Goal: Navigation & Orientation: Find specific page/section

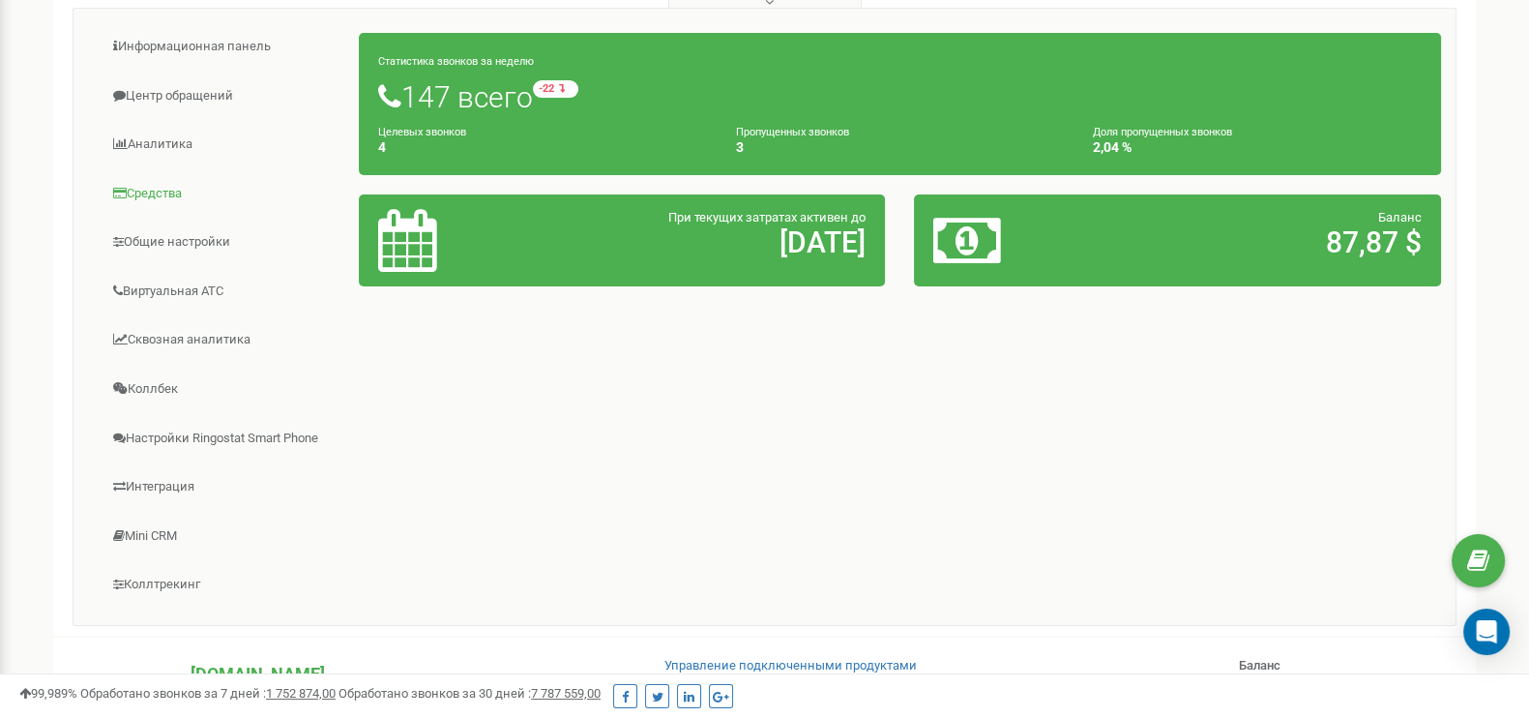
scroll to position [443, 0]
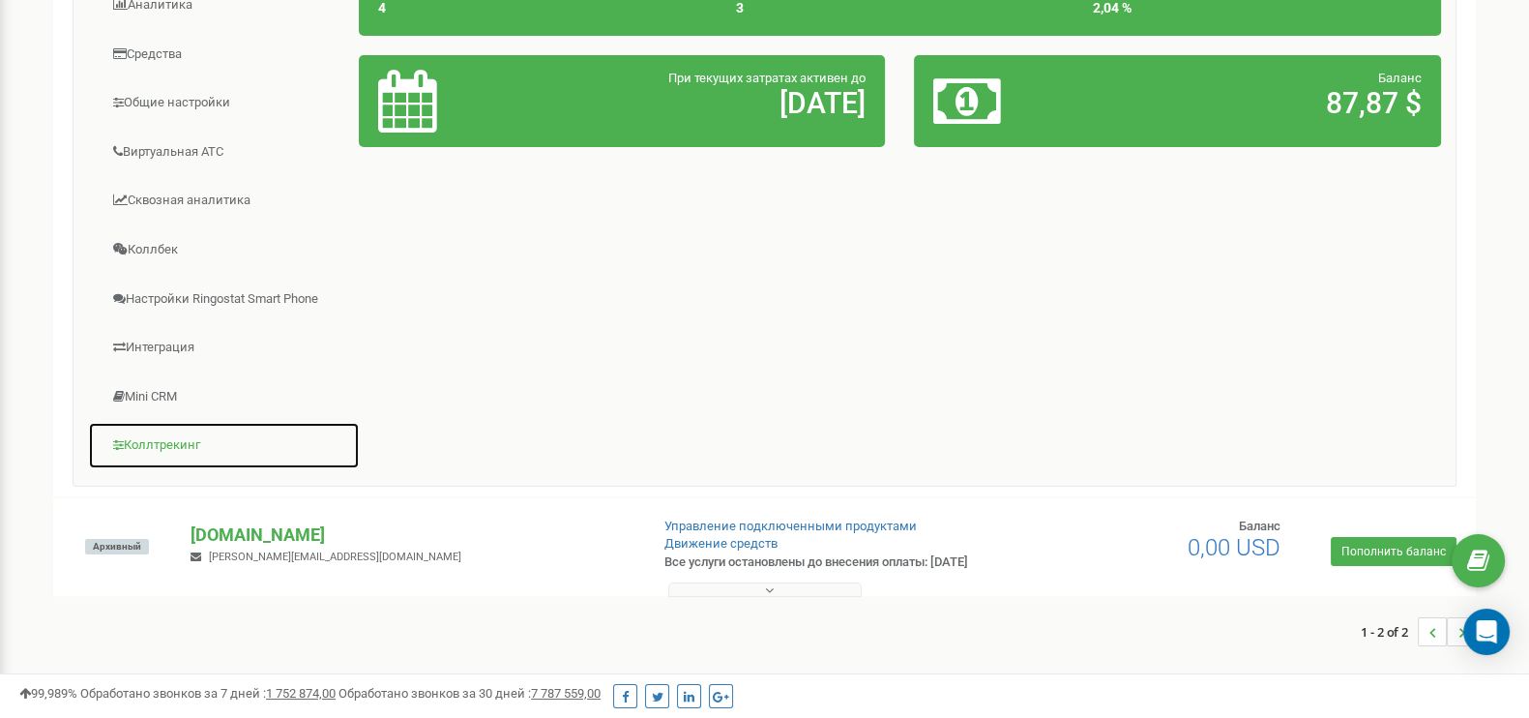
click at [180, 444] on link "Коллтрекинг" at bounding box center [224, 445] width 272 height 47
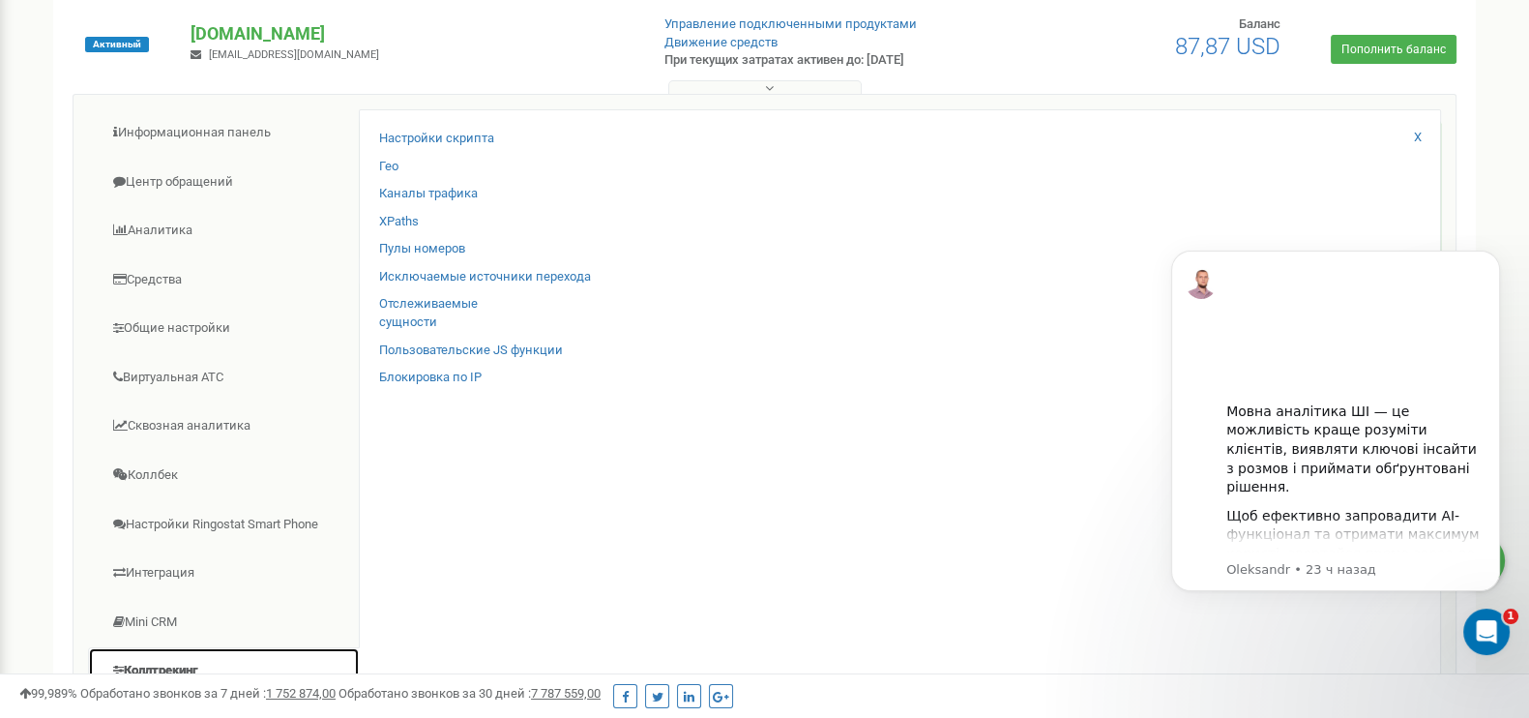
scroll to position [0, 0]
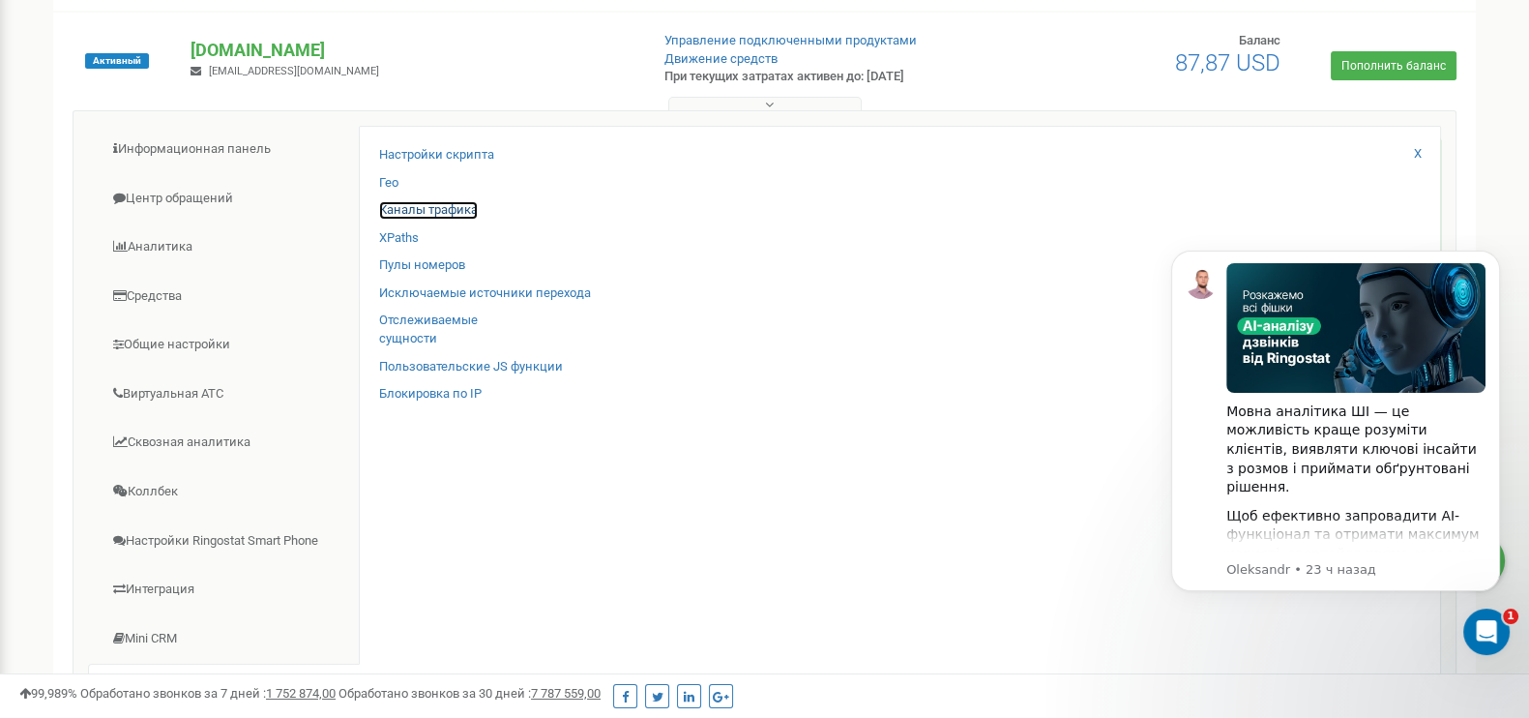
click at [380, 213] on link "Каналы трафика" at bounding box center [428, 210] width 99 height 18
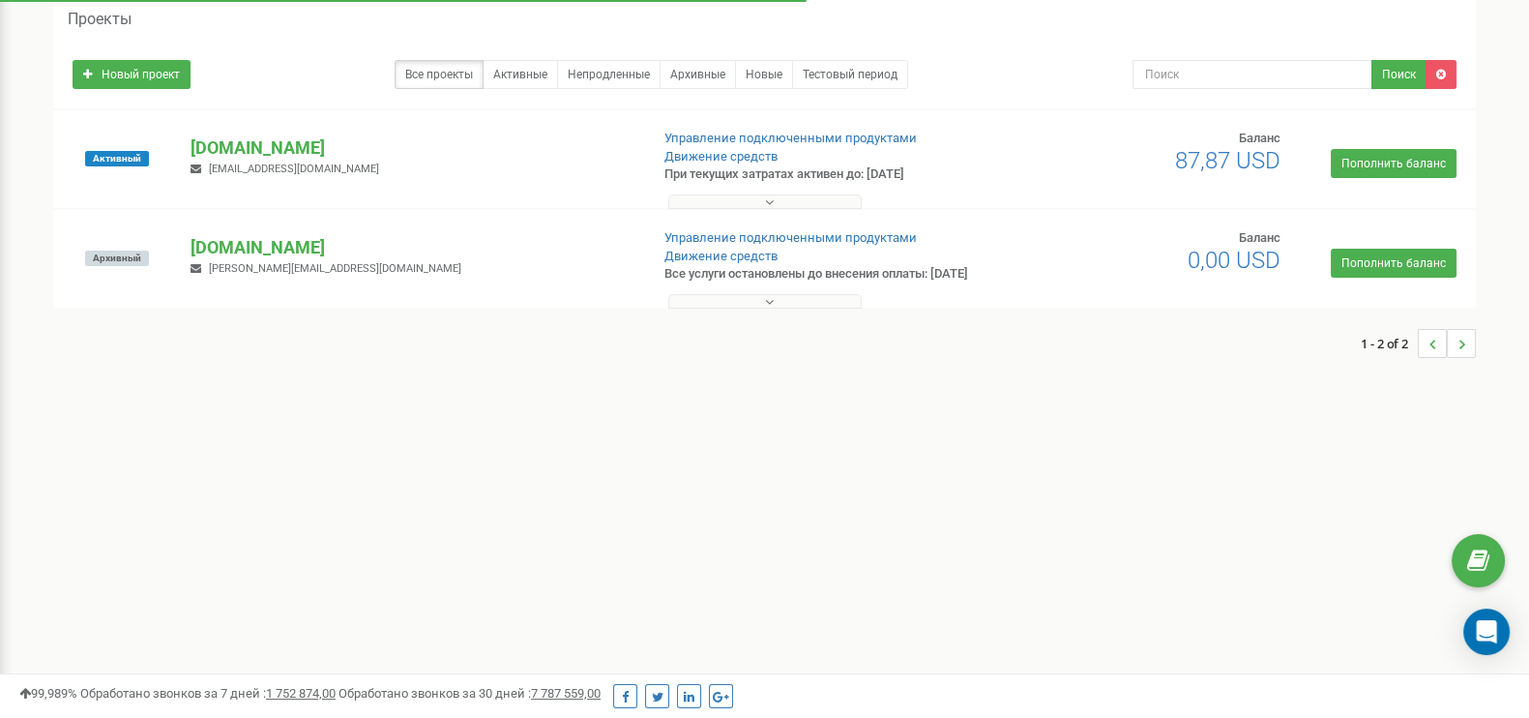
scroll to position [80, 0]
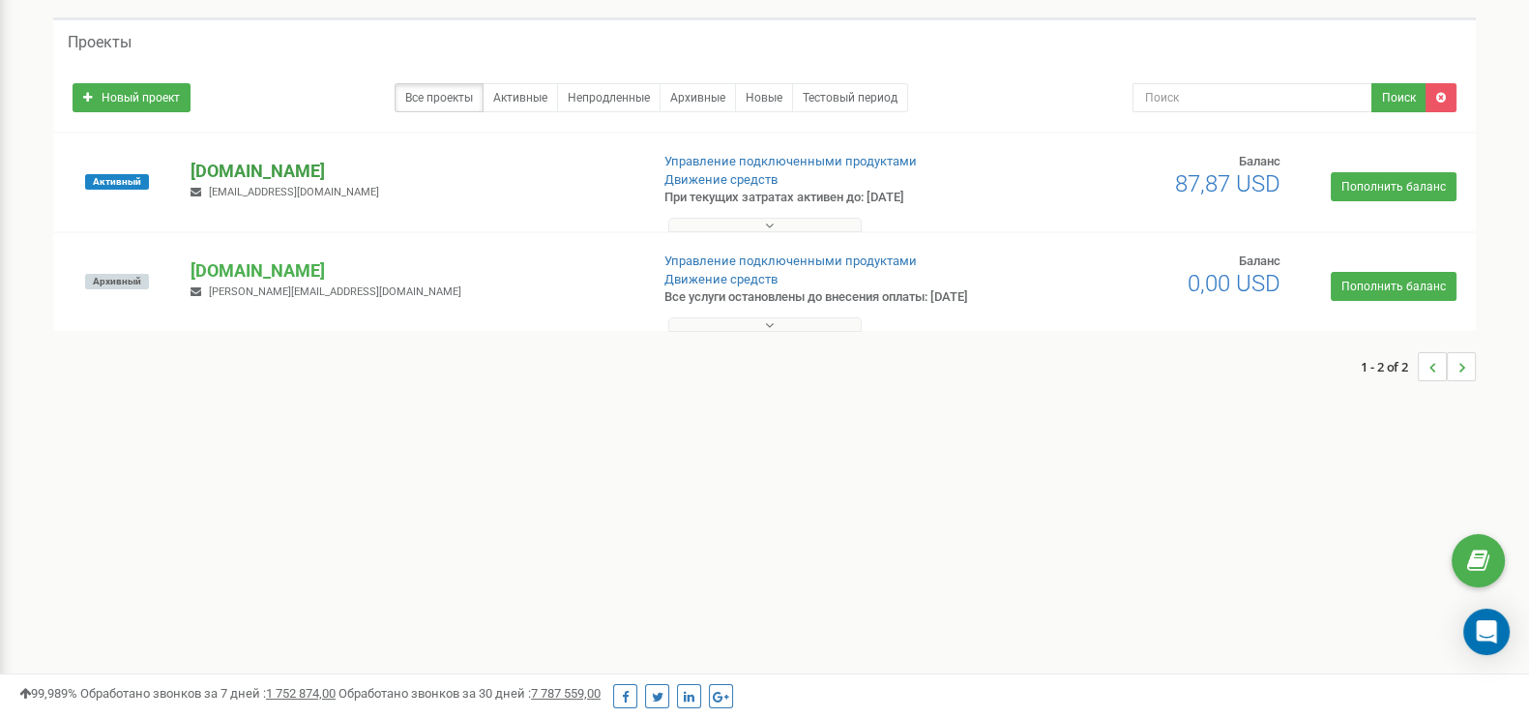
click at [303, 163] on p "[DOMAIN_NAME]" at bounding box center [412, 171] width 442 height 25
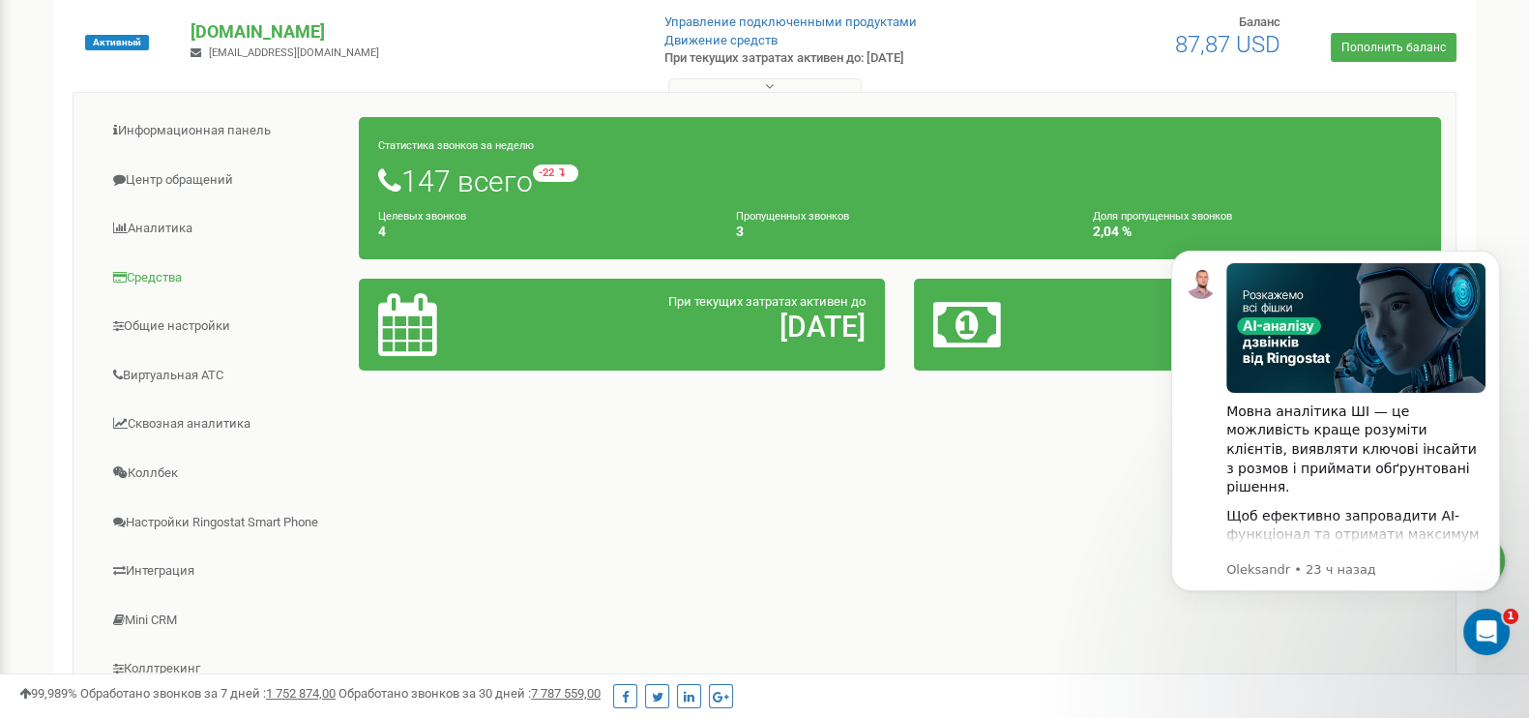
scroll to position [443, 0]
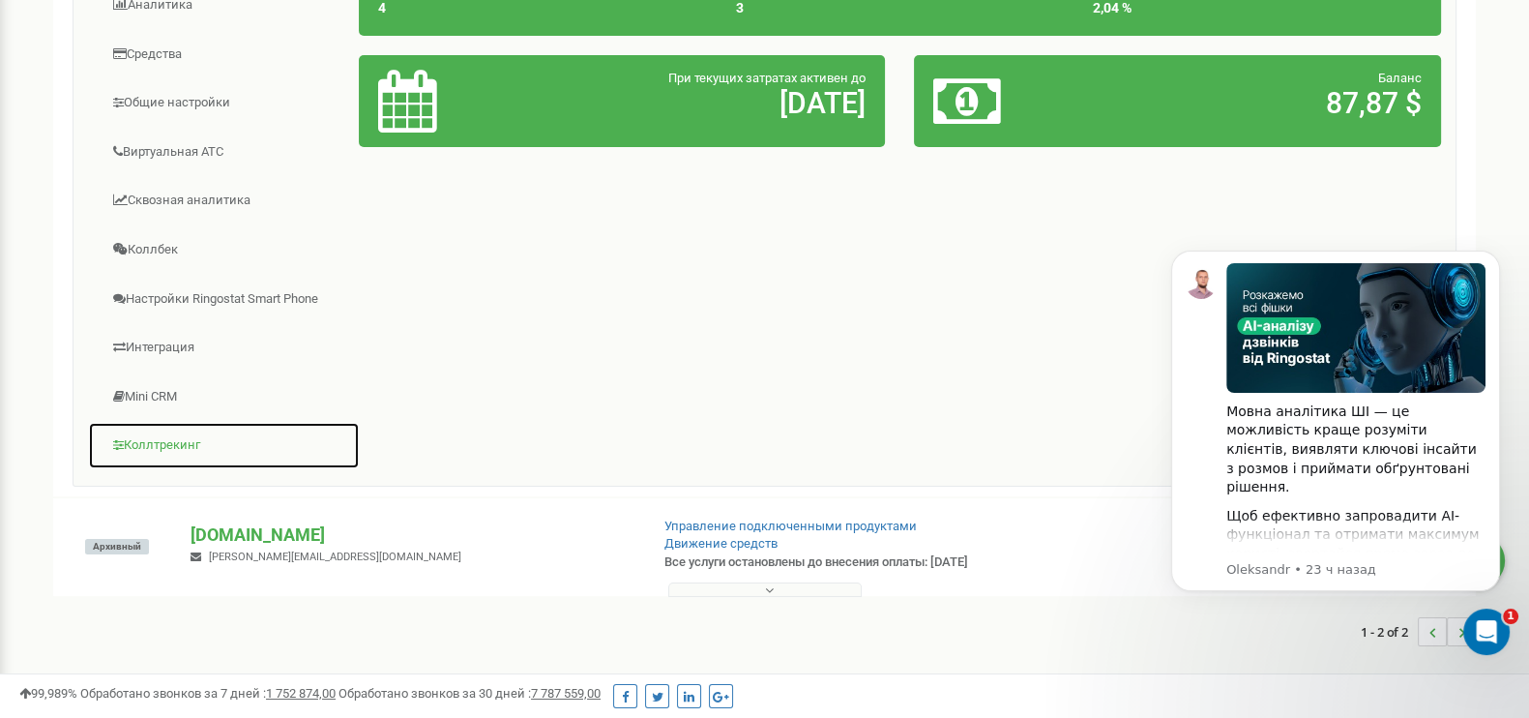
click at [163, 432] on link "Коллтрекинг" at bounding box center [224, 445] width 272 height 47
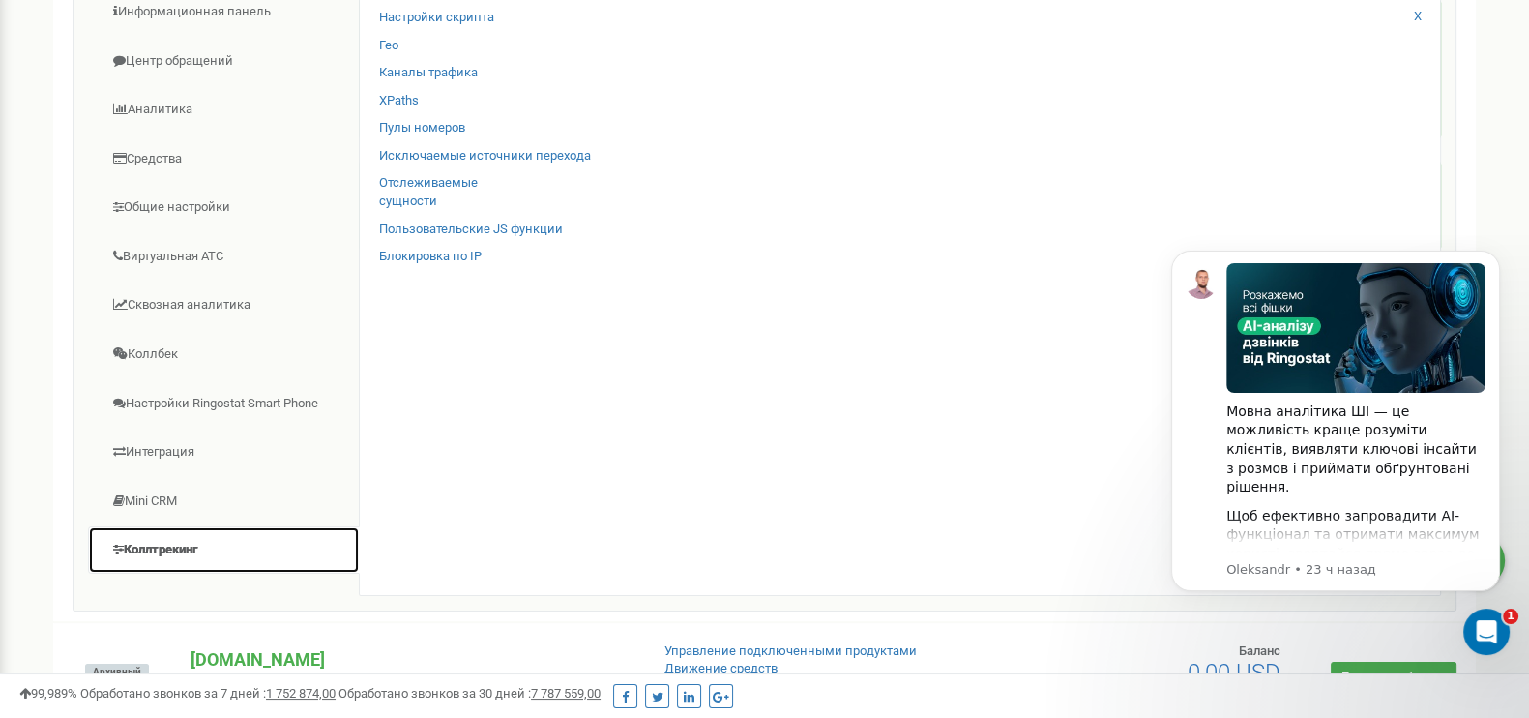
scroll to position [201, 0]
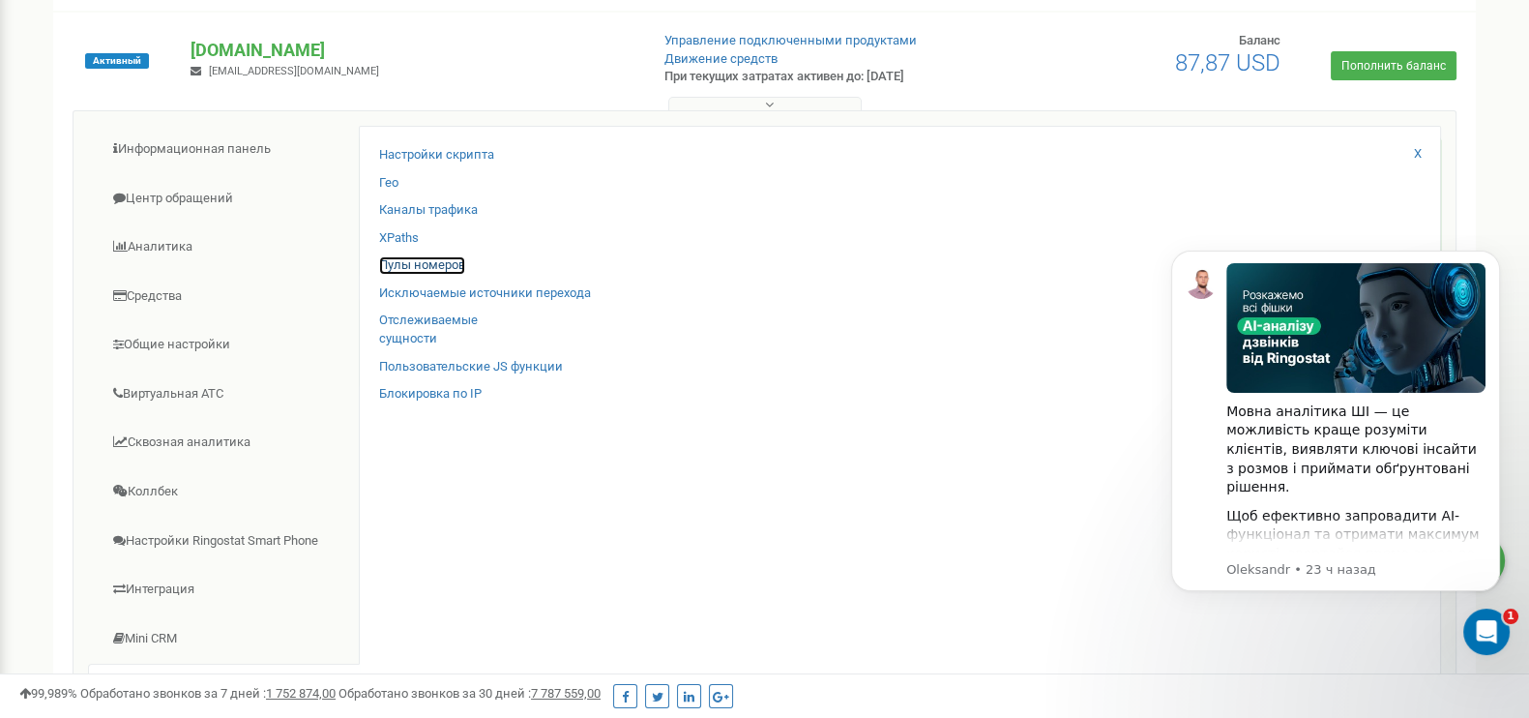
click at [412, 263] on link "Пулы номеров" at bounding box center [422, 265] width 86 height 18
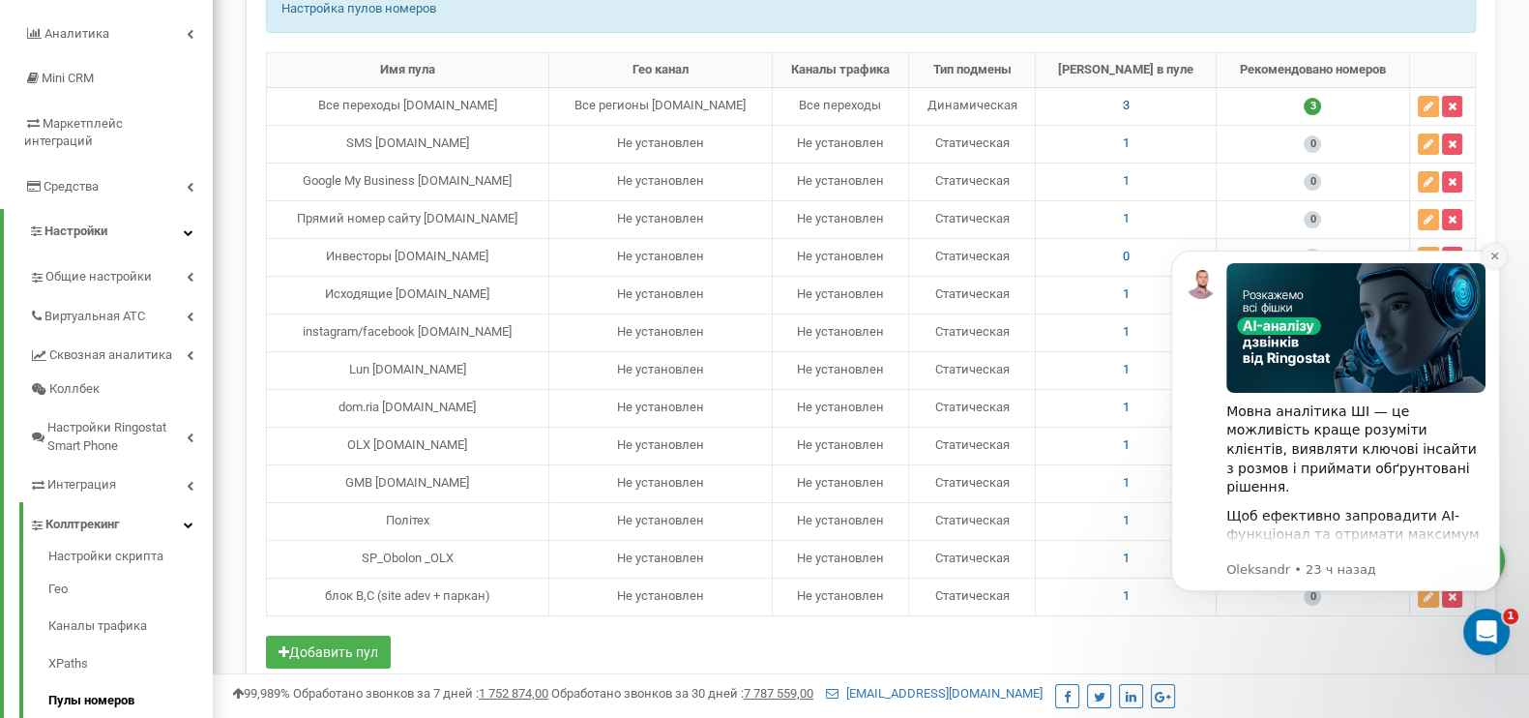
click at [1491, 260] on button "Dismiss notification" at bounding box center [1494, 256] width 25 height 25
